Goal: Information Seeking & Learning: Learn about a topic

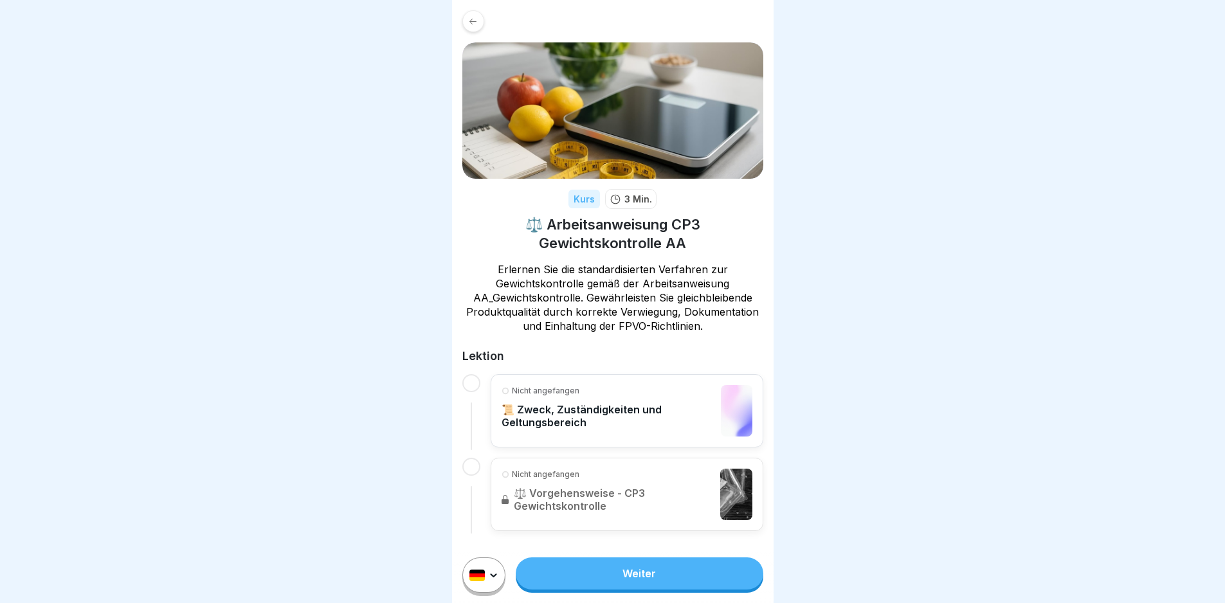
click at [668, 590] on link "Weiter" at bounding box center [639, 574] width 247 height 32
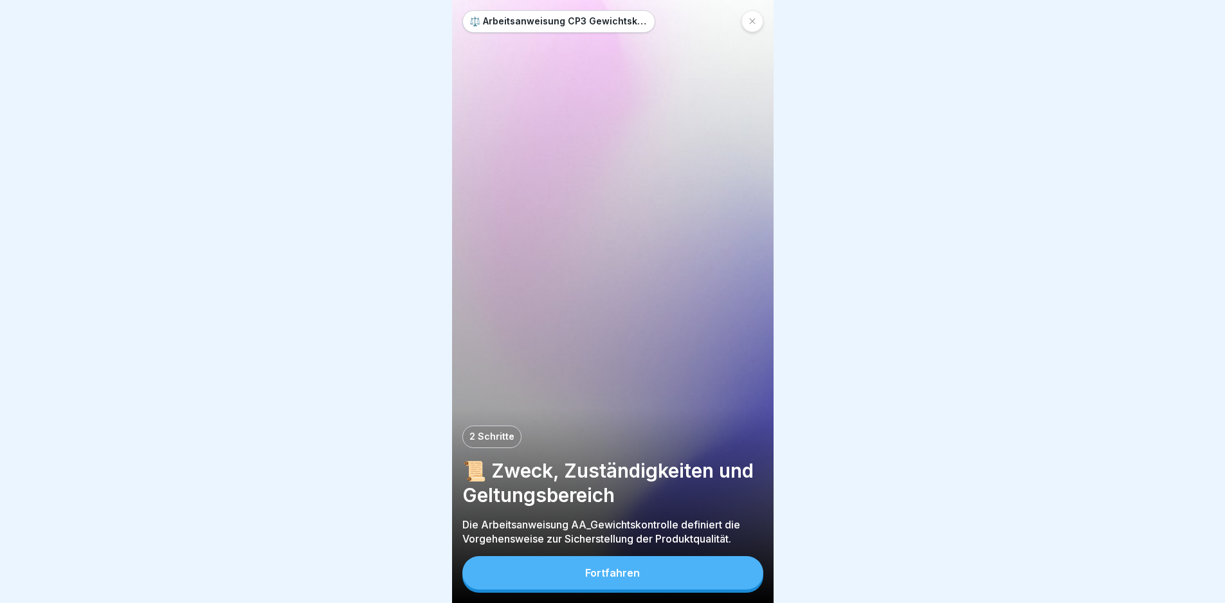
click at [709, 578] on button "Fortfahren" at bounding box center [612, 572] width 301 height 33
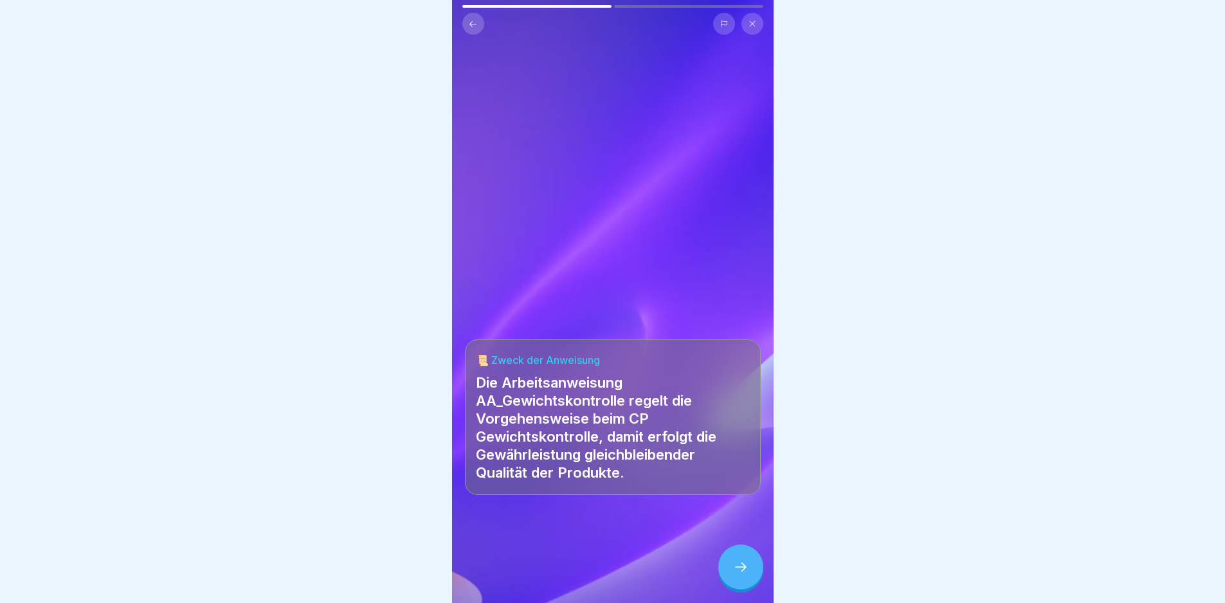
click at [747, 573] on icon at bounding box center [740, 567] width 15 height 15
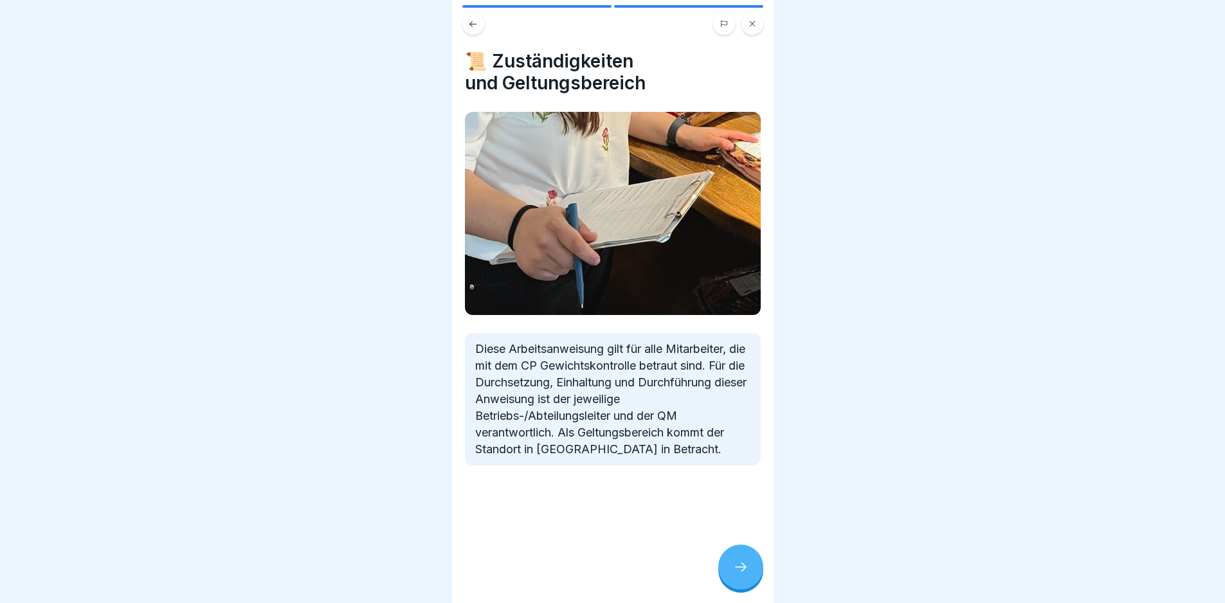
click at [747, 573] on icon at bounding box center [740, 567] width 15 height 15
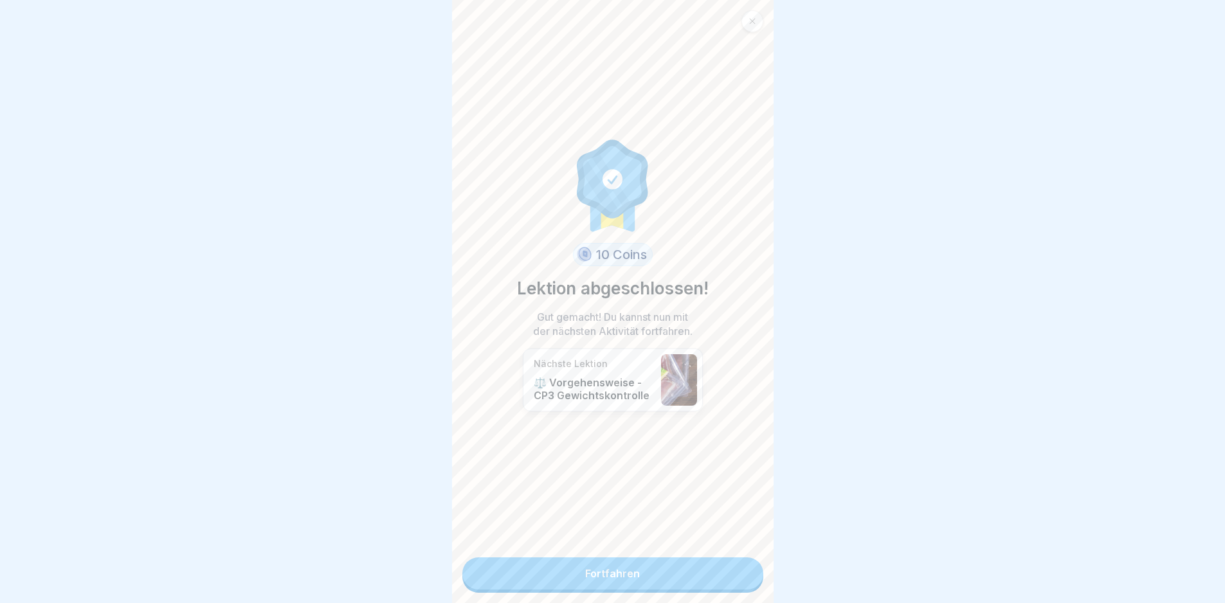
click at [712, 575] on link "Fortfahren" at bounding box center [612, 574] width 301 height 32
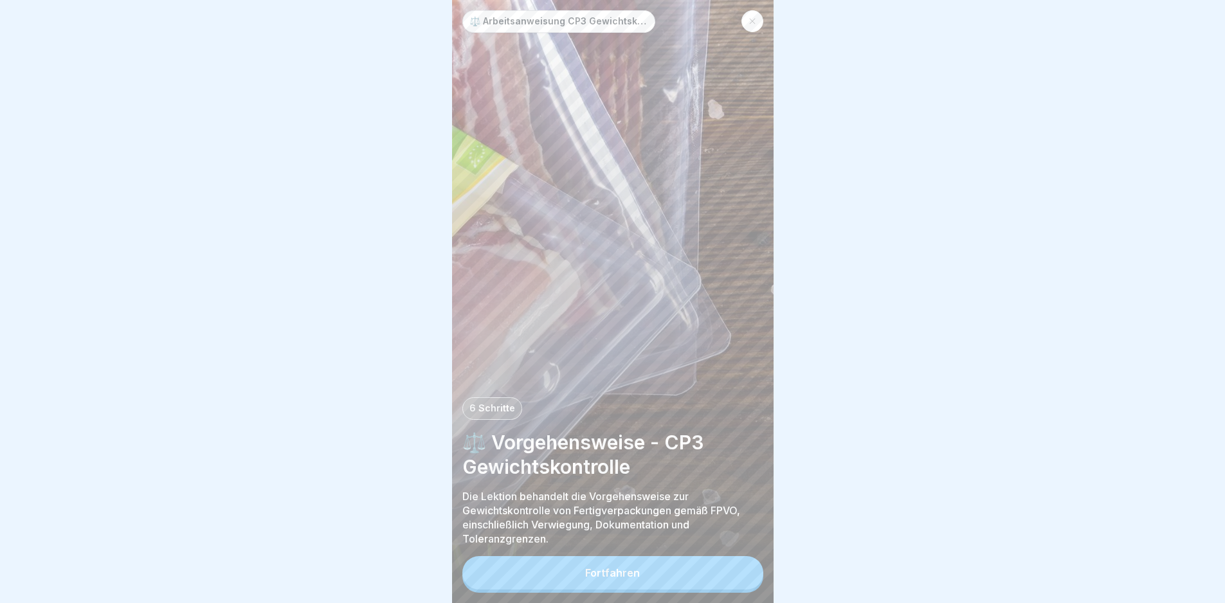
click at [678, 579] on button "Fortfahren" at bounding box center [612, 572] width 301 height 33
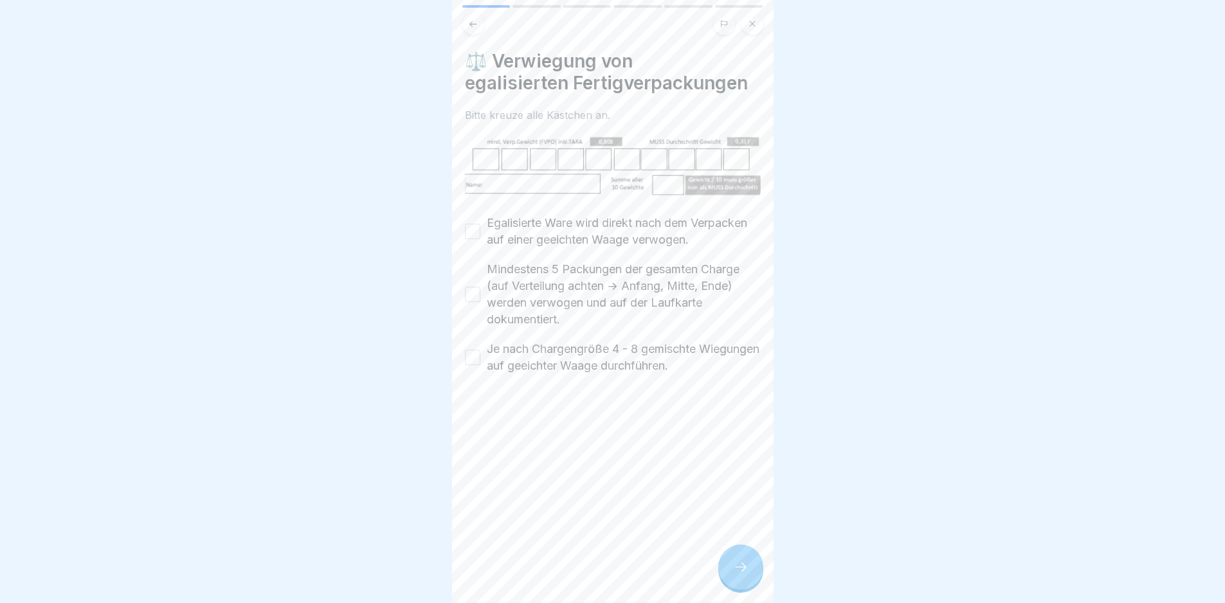
click at [567, 221] on label "Egalisierte Ware wird direkt nach dem Verpacken auf einer geeichten Waage verwo…" at bounding box center [624, 231] width 274 height 33
click at [480, 224] on button "Egalisierte Ware wird direkt nach dem Verpacken auf einer geeichten Waage verwo…" at bounding box center [472, 231] width 15 height 15
click at [581, 303] on label "Mindestens 5 Packungen der gesamten Charge (auf Verteilung achten -> Anfang, Mi…" at bounding box center [624, 294] width 274 height 67
click at [480, 302] on button "Mindestens 5 Packungen der gesamten Charge (auf Verteilung achten -> Anfang, Mi…" at bounding box center [472, 294] width 15 height 15
click at [593, 374] on label "Je nach Chargengröße 4 - 8 gemischte Wiegungen auf geeichter Waage durchführen." at bounding box center [624, 357] width 274 height 33
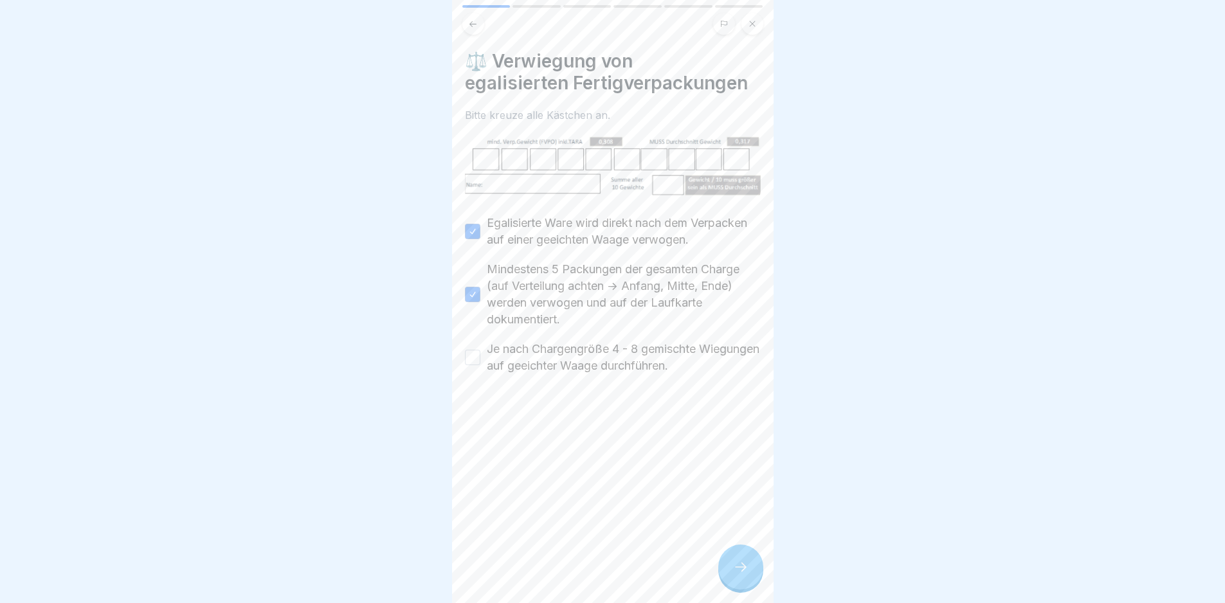
click at [480, 365] on button "Je nach Chargengröße 4 - 8 gemischte Wiegungen auf geeichter Waage durchführen." at bounding box center [472, 357] width 15 height 15
click at [733, 575] on icon at bounding box center [740, 567] width 15 height 15
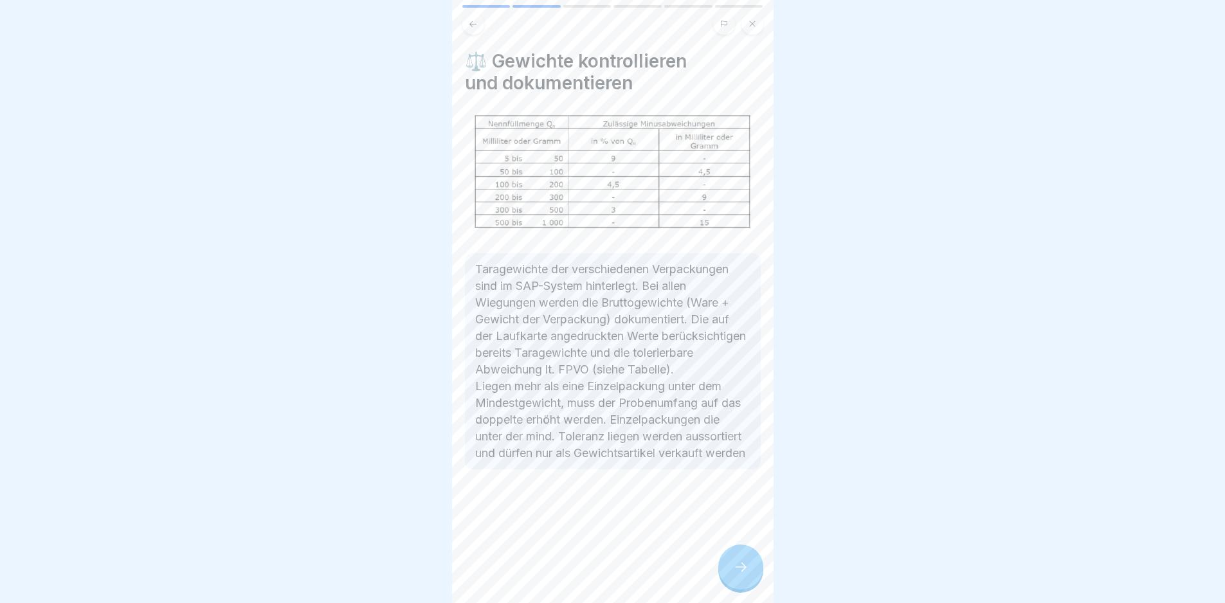
click at [733, 575] on icon at bounding box center [740, 567] width 15 height 15
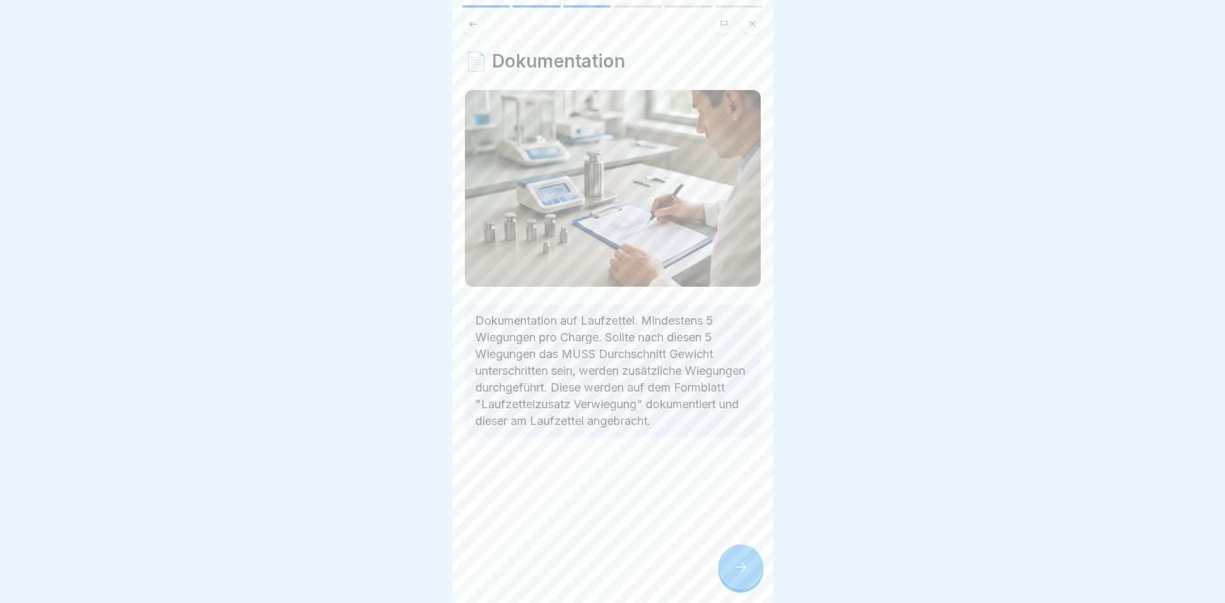
click at [733, 575] on icon at bounding box center [740, 567] width 15 height 15
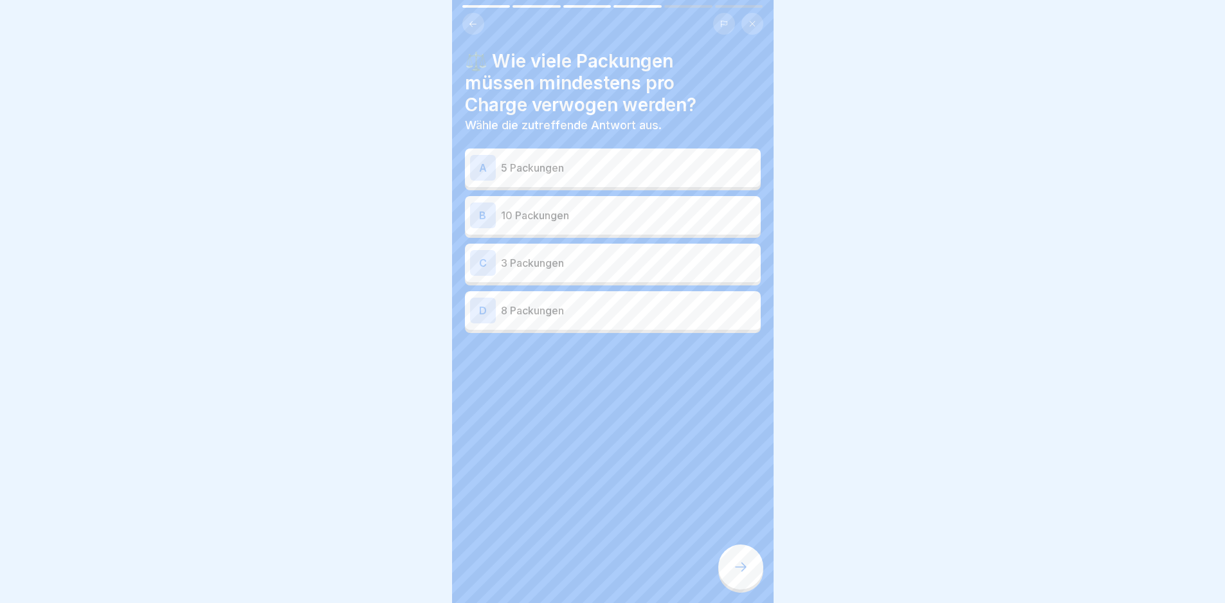
click at [654, 205] on div "B 10 Packungen" at bounding box center [613, 216] width 286 height 26
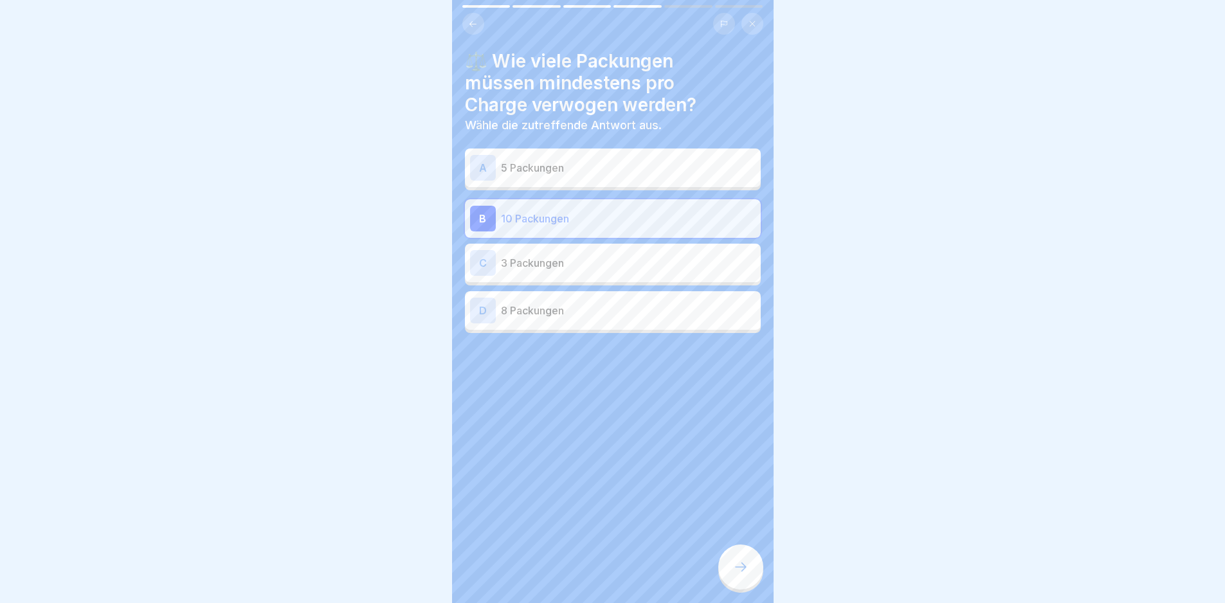
click at [747, 575] on icon at bounding box center [740, 567] width 15 height 15
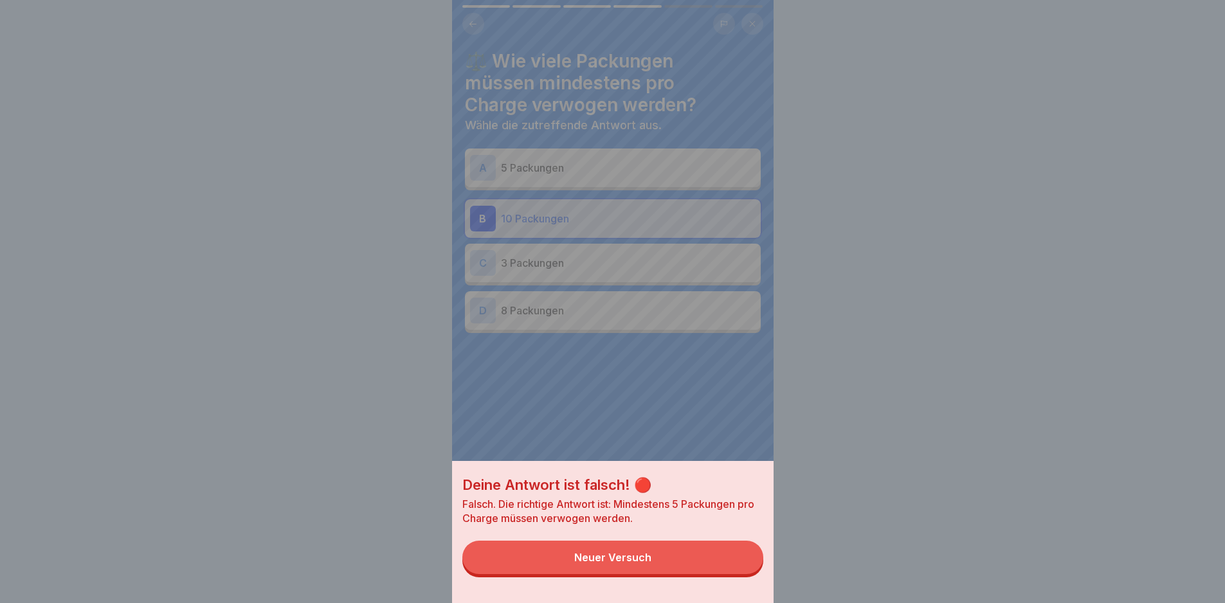
click at [718, 572] on button "Neuer Versuch" at bounding box center [612, 557] width 301 height 33
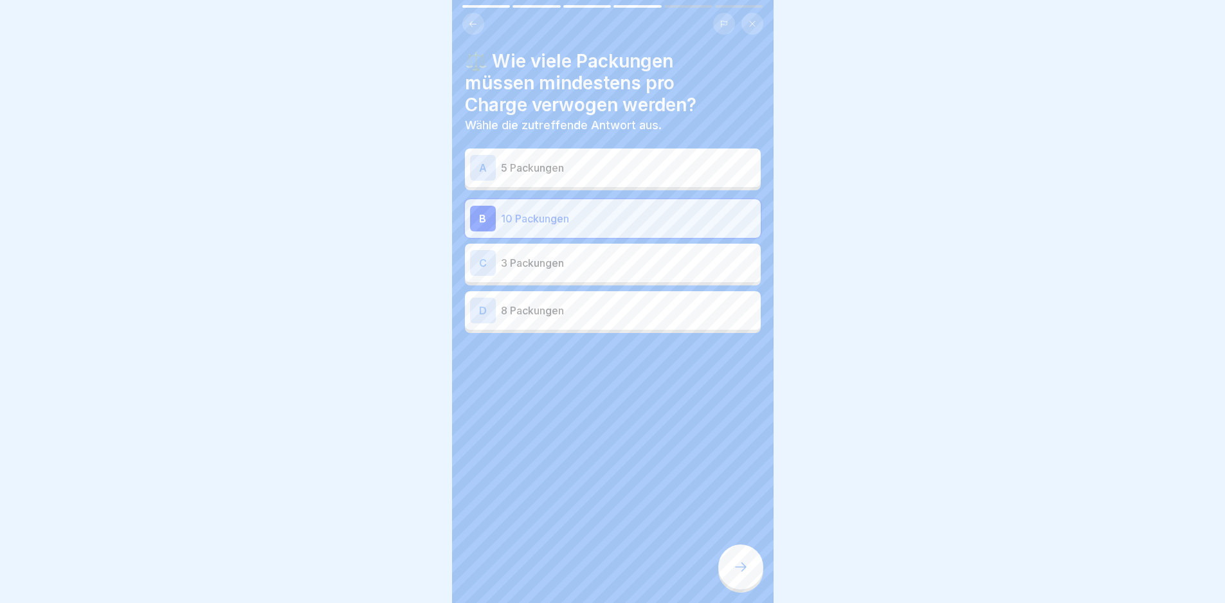
click at [618, 150] on div "A 5 Packungen" at bounding box center [613, 168] width 296 height 39
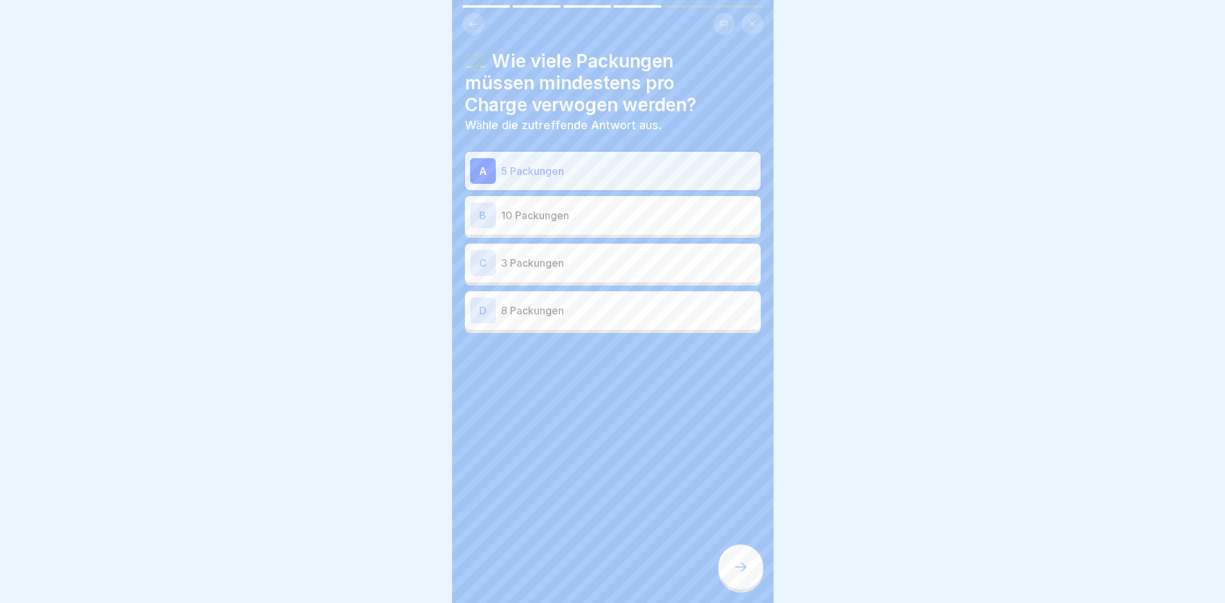
click at [758, 572] on div at bounding box center [740, 567] width 45 height 45
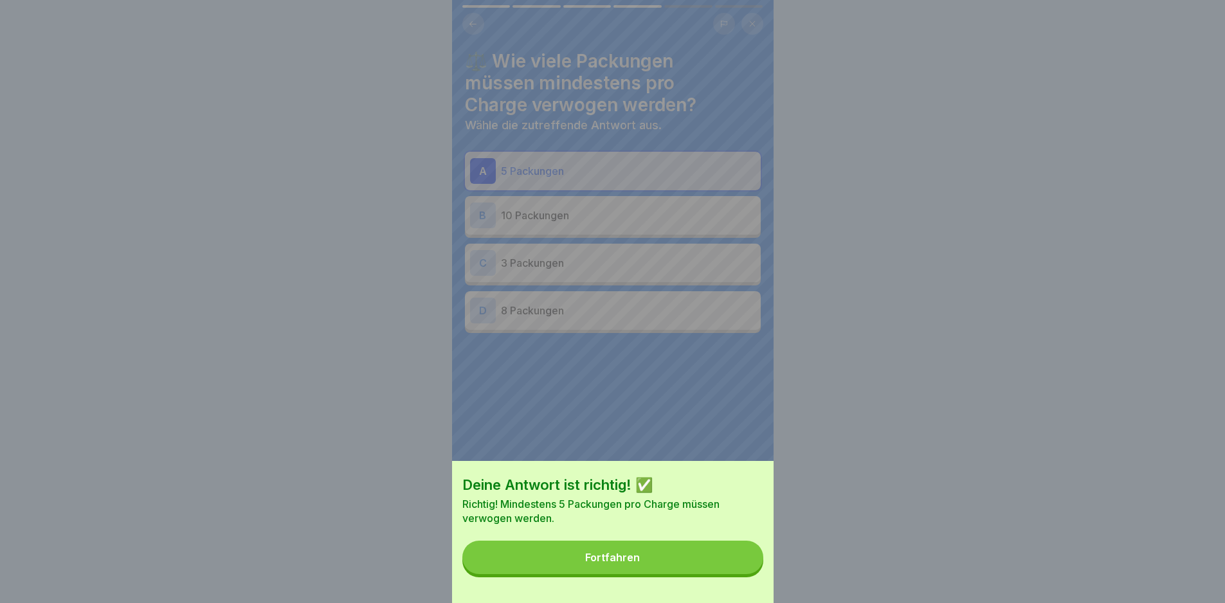
click at [733, 567] on button "Fortfahren" at bounding box center [612, 557] width 301 height 33
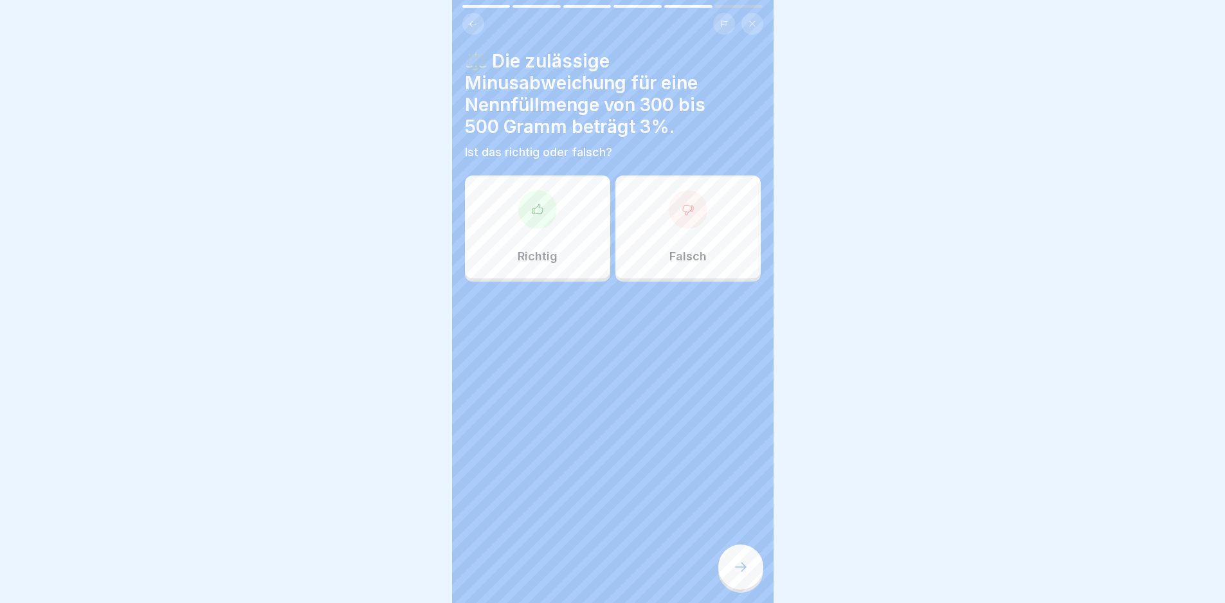
click at [556, 265] on div "Richtig" at bounding box center [537, 227] width 145 height 103
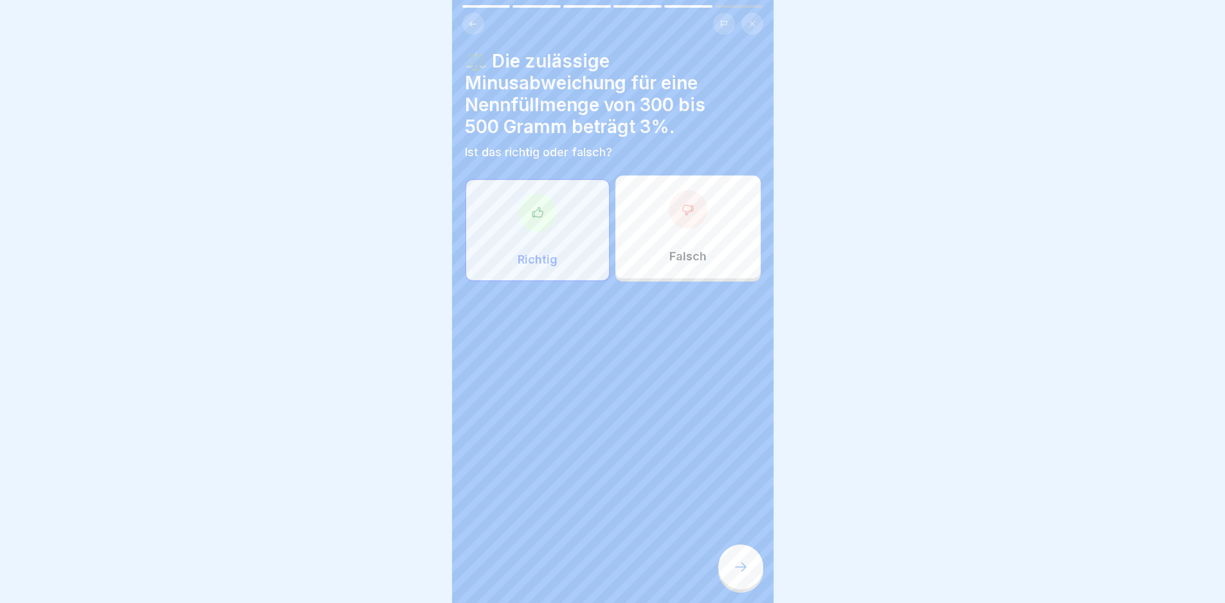
click at [737, 569] on div at bounding box center [740, 567] width 45 height 45
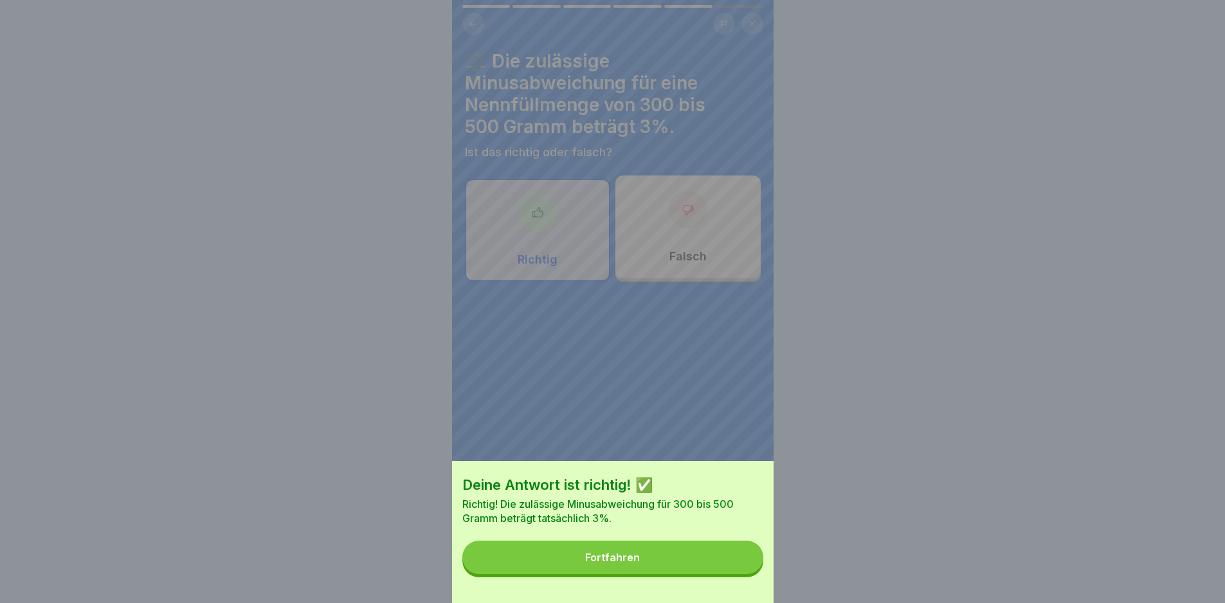
click at [744, 574] on button "Fortfahren" at bounding box center [612, 557] width 301 height 33
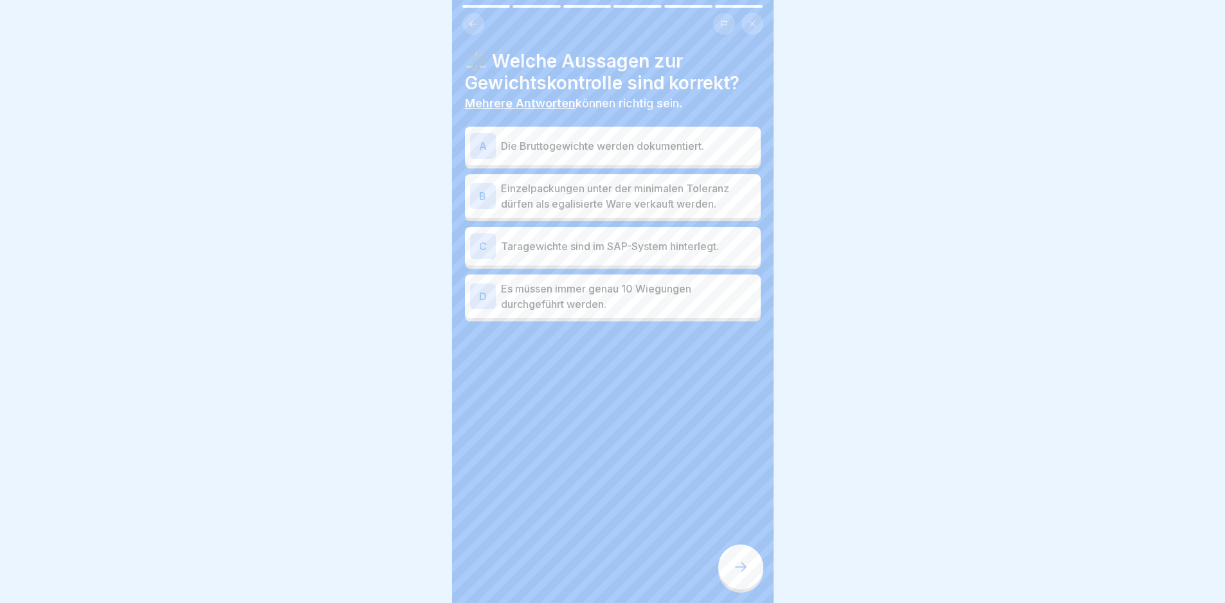
click at [656, 143] on p "Die Bruttogewichte werden dokumentiert." at bounding box center [628, 145] width 255 height 15
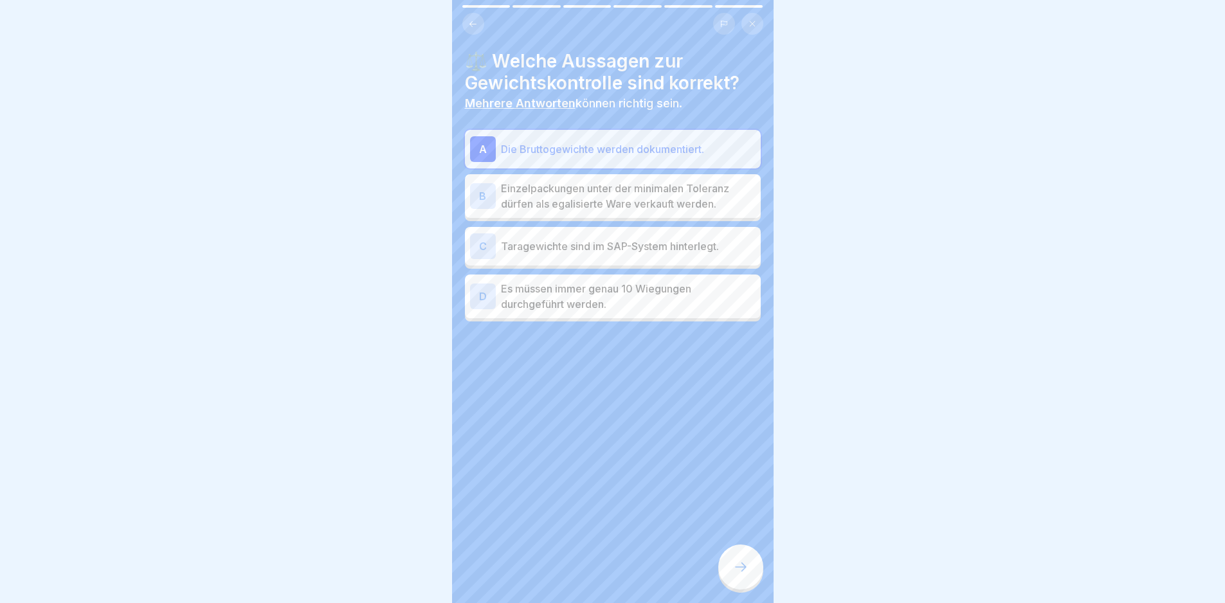
click at [756, 576] on div at bounding box center [740, 567] width 45 height 45
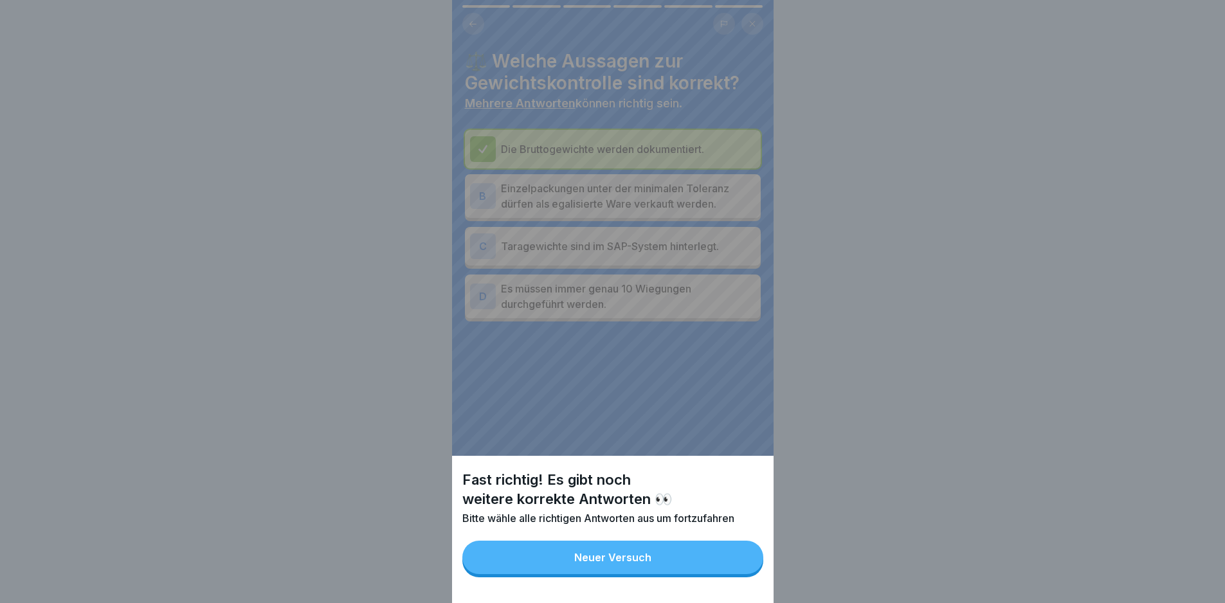
click at [731, 574] on button "Neuer Versuch" at bounding box center [612, 557] width 301 height 33
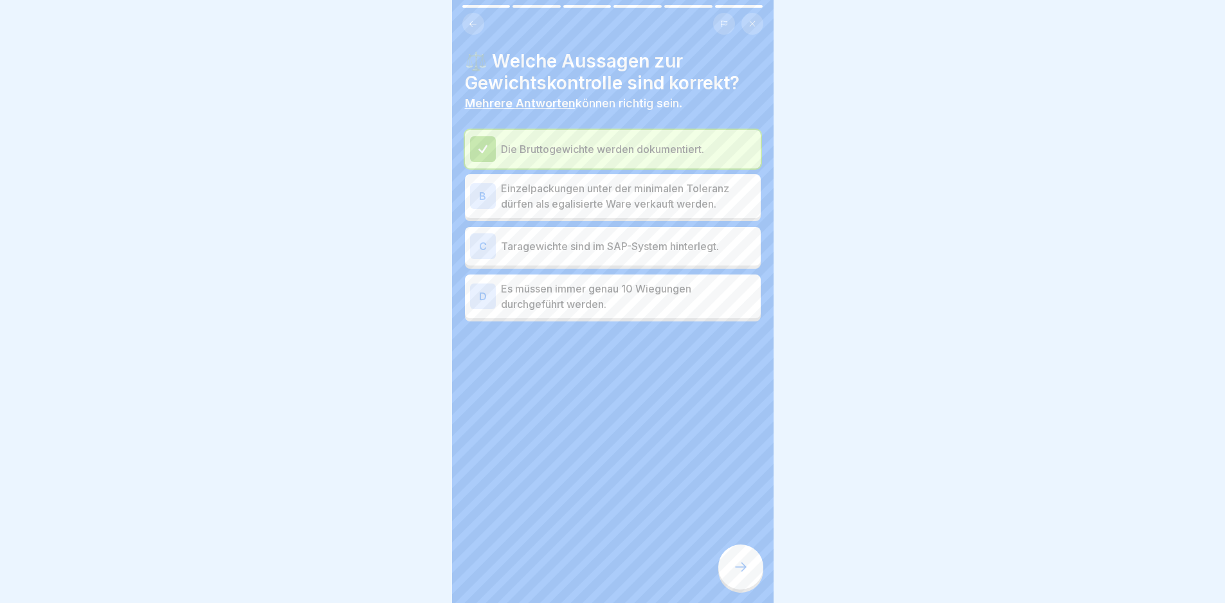
click at [730, 248] on p "Taragewichte sind im SAP-System hinterlegt." at bounding box center [628, 246] width 255 height 15
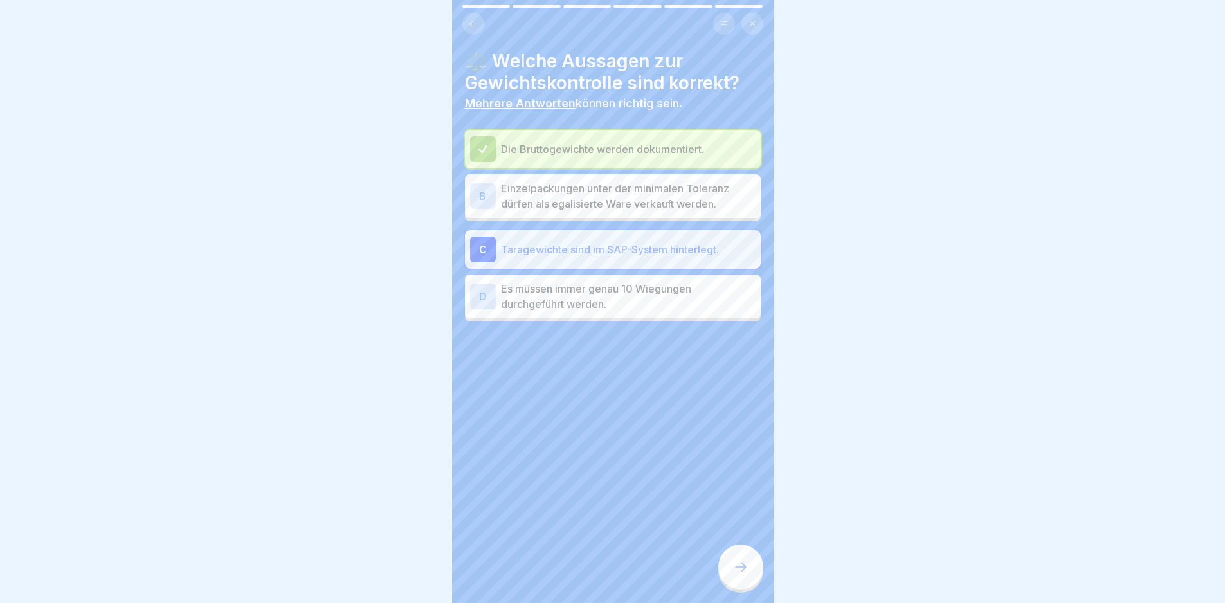
click at [734, 574] on icon at bounding box center [740, 567] width 15 height 15
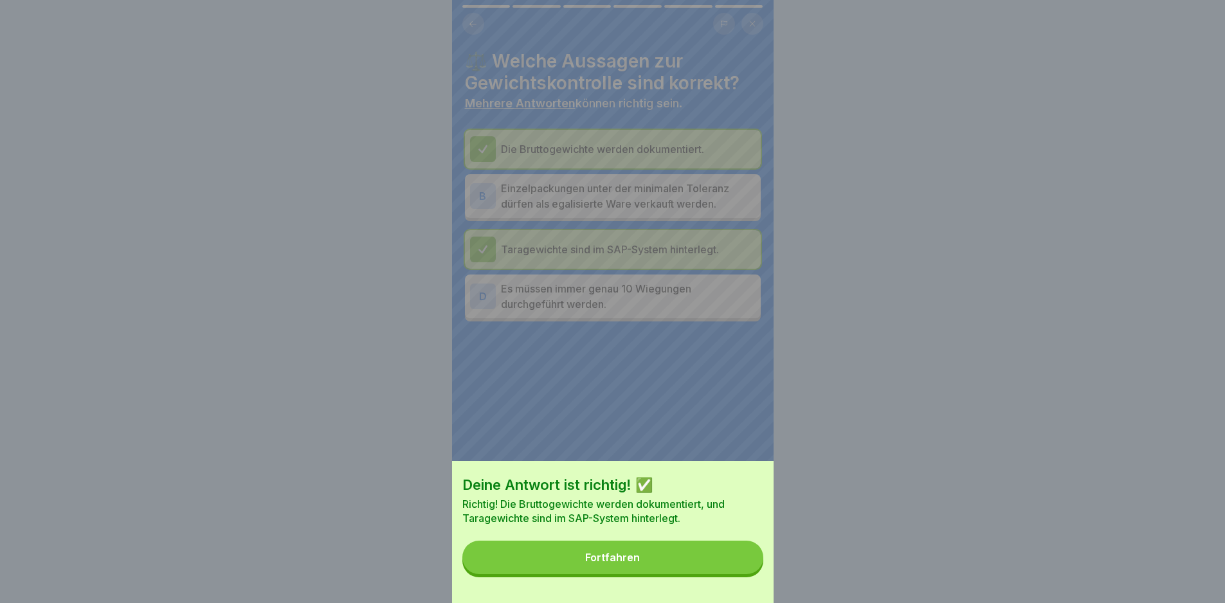
click at [724, 574] on button "Fortfahren" at bounding box center [612, 557] width 301 height 33
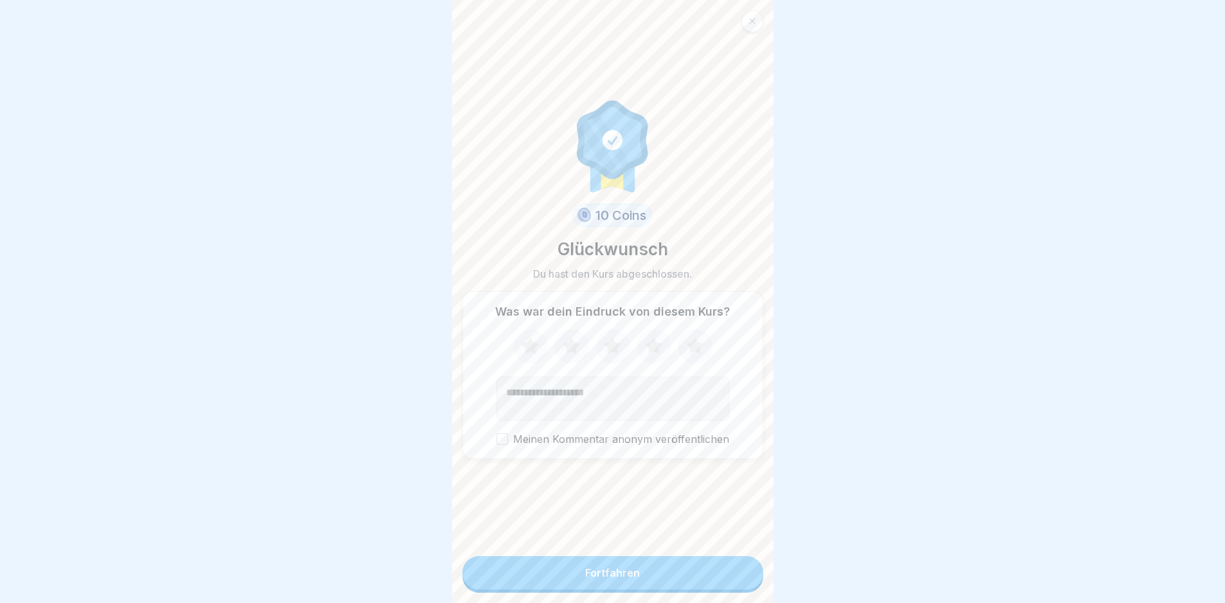
click at [527, 347] on icon at bounding box center [530, 346] width 17 height 16
click at [570, 410] on textarea "Kommentar (optional)" at bounding box center [612, 399] width 233 height 44
type textarea "**********"
click at [663, 583] on button "Fortfahren" at bounding box center [612, 572] width 301 height 33
